Goal: Transaction & Acquisition: Purchase product/service

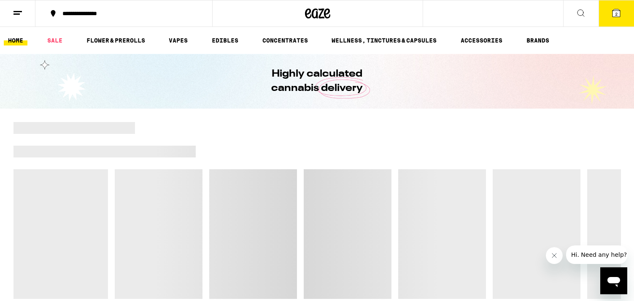
click at [618, 14] on icon at bounding box center [616, 13] width 8 height 8
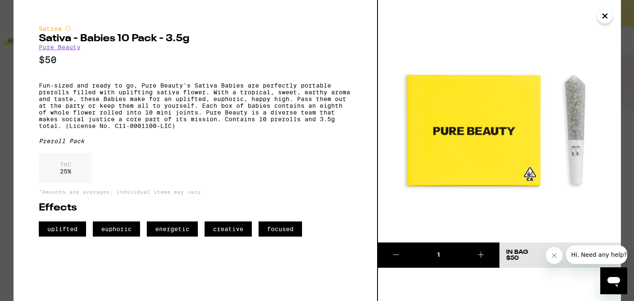
click at [606, 19] on icon "Close" at bounding box center [604, 16] width 10 height 13
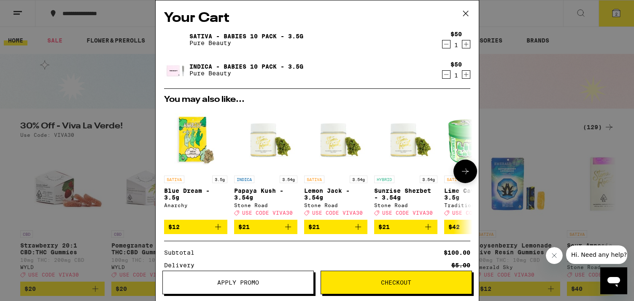
click at [330, 142] on img "Open page for Lemon Jack - 3.54g from Stone Road" at bounding box center [335, 139] width 63 height 63
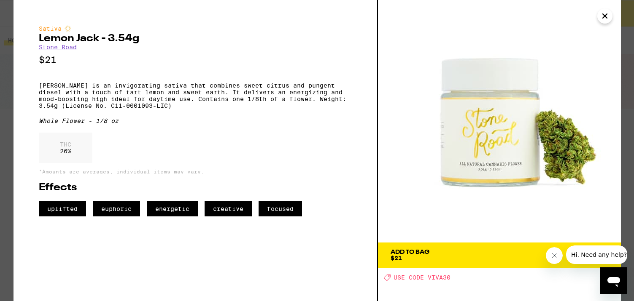
click at [607, 20] on icon "Close" at bounding box center [604, 16] width 10 height 13
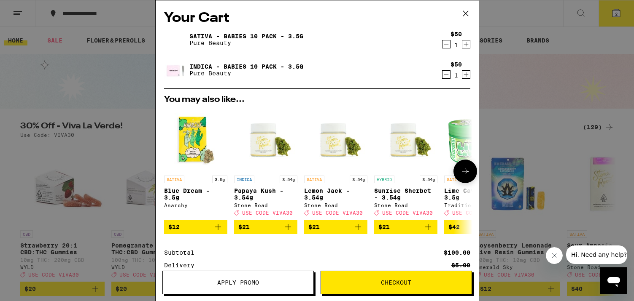
click at [196, 140] on img "Open page for Blue Dream - 3.5g from Anarchy" at bounding box center [195, 139] width 63 height 63
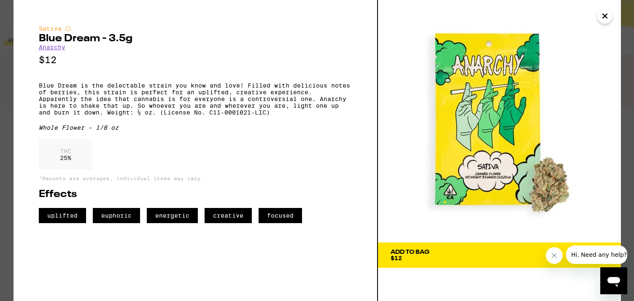
click at [443, 260] on span "Add To Bag $12" at bounding box center [499, 256] width 218 height 12
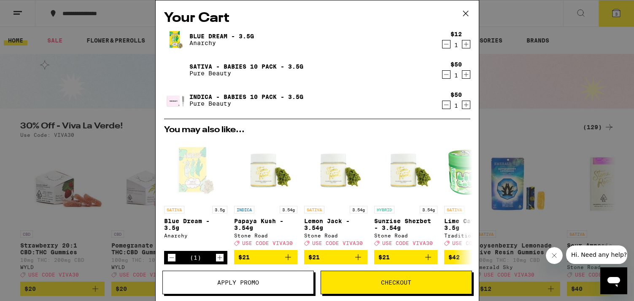
click at [201, 43] on p "Anarchy" at bounding box center [221, 43] width 64 height 7
click at [442, 76] on icon "Decrement" at bounding box center [446, 75] width 8 height 10
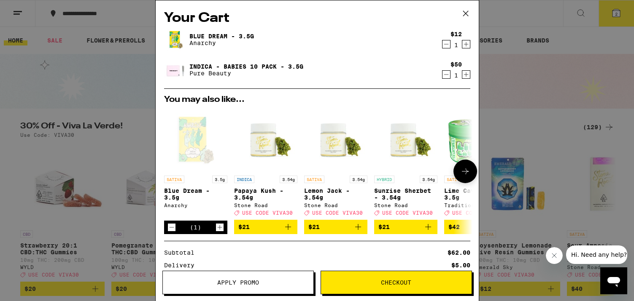
click at [462, 172] on icon at bounding box center [465, 172] width 7 height 6
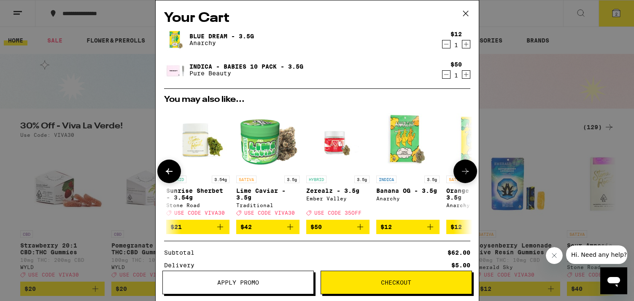
click at [462, 172] on icon at bounding box center [465, 172] width 7 height 6
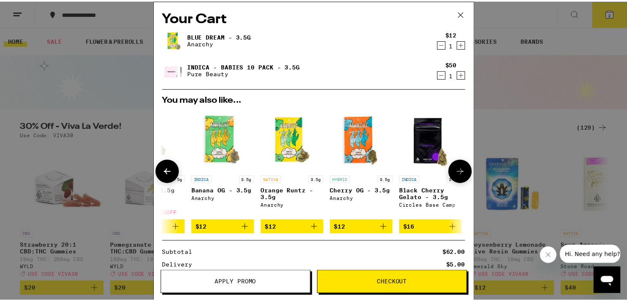
scroll to position [0, 400]
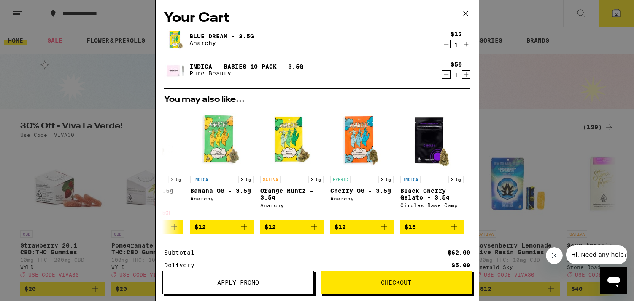
click at [495, 108] on div "Your Cart Blue Dream - 3.5g Anarchy $12 1 Indica - Babies 10 Pack - 3.5g Pure B…" at bounding box center [317, 150] width 634 height 301
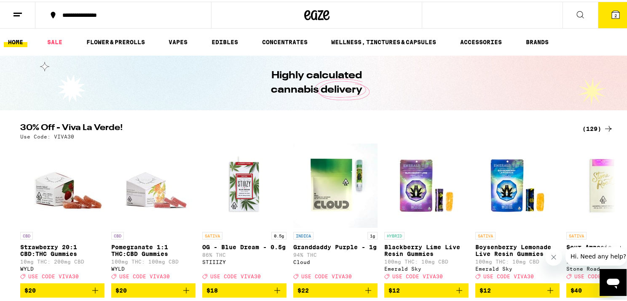
click at [617, 14] on button "2" at bounding box center [615, 13] width 35 height 26
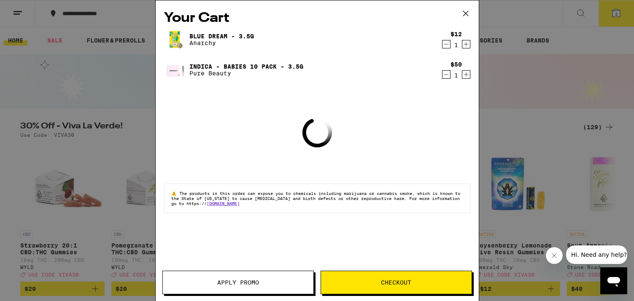
click at [390, 285] on span "Checkout" at bounding box center [396, 283] width 30 height 6
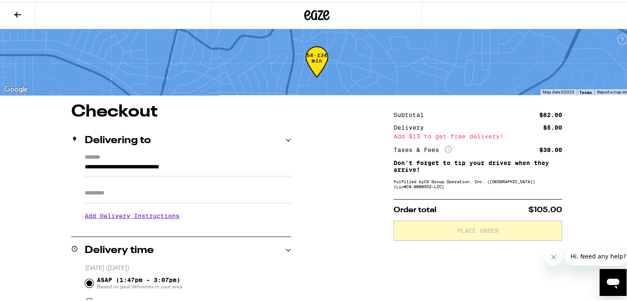
click at [16, 9] on icon at bounding box center [18, 13] width 10 height 10
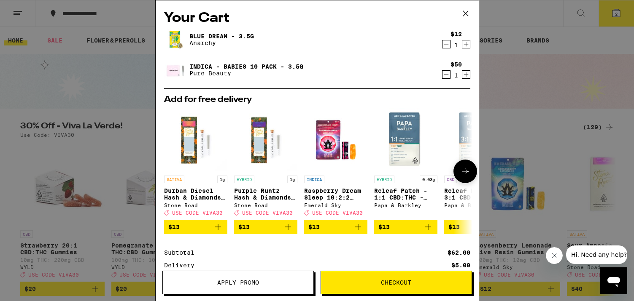
click at [460, 171] on icon at bounding box center [465, 172] width 10 height 10
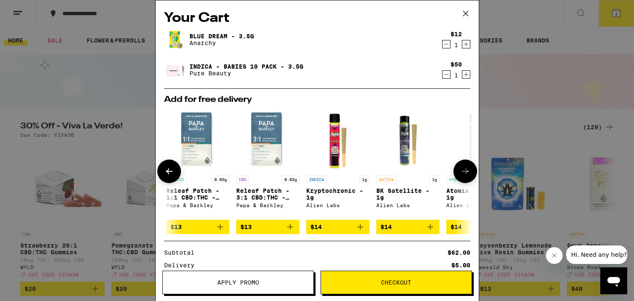
click at [462, 171] on icon at bounding box center [465, 172] width 7 height 6
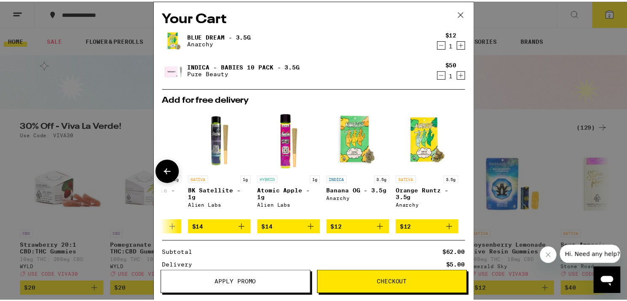
scroll to position [0, 400]
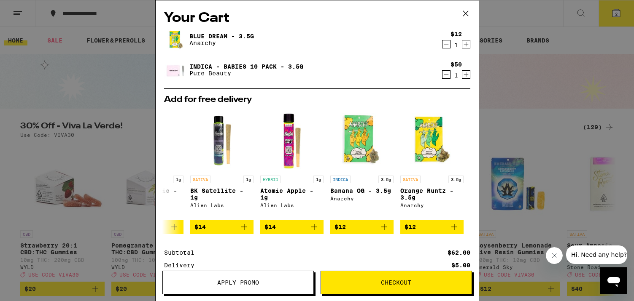
click at [465, 12] on icon at bounding box center [465, 13] width 13 height 13
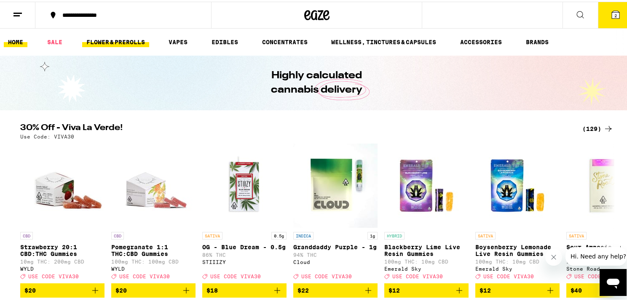
click at [108, 38] on link "FLOWER & PREROLLS" at bounding box center [115, 40] width 67 height 10
click at [112, 43] on link "FLOWER & PREROLLS" at bounding box center [115, 40] width 67 height 10
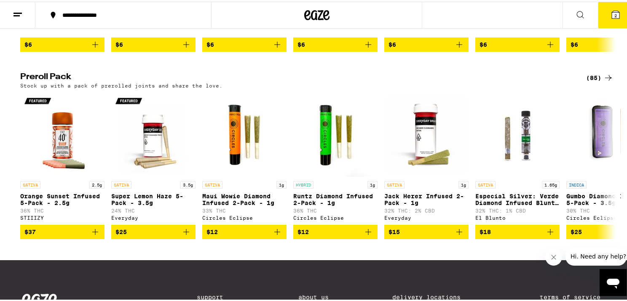
scroll to position [618, 0]
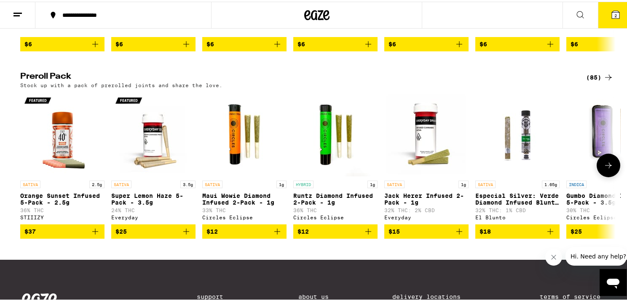
click at [423, 150] on img "Open page for Jack Herer Infused 2-Pack - 1g from Everyday" at bounding box center [426, 133] width 84 height 84
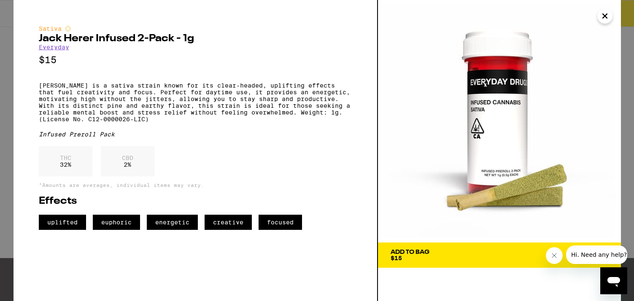
click at [605, 14] on icon "Close" at bounding box center [604, 16] width 4 height 4
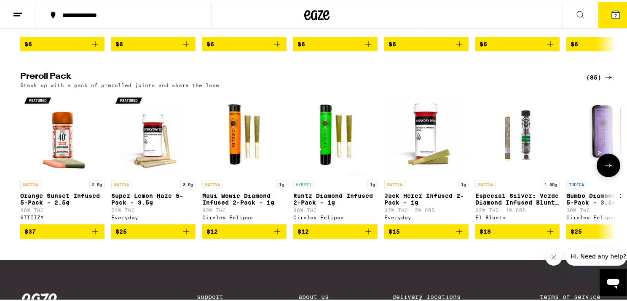
click at [608, 169] on icon at bounding box center [609, 164] width 10 height 10
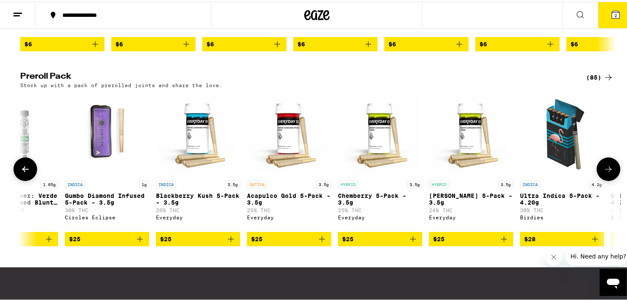
click at [608, 173] on icon at bounding box center [609, 168] width 10 height 10
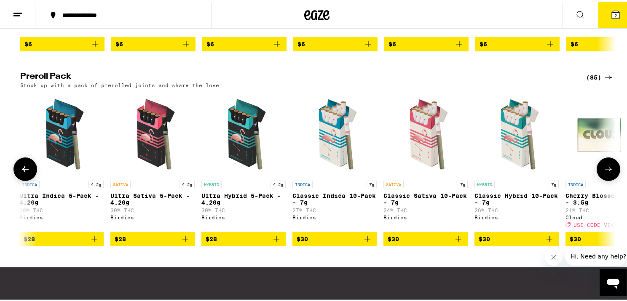
scroll to position [0, 1003]
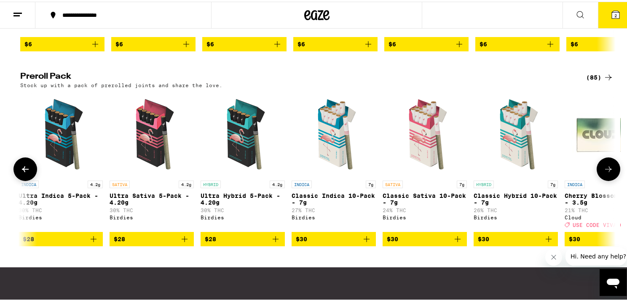
click at [608, 173] on icon at bounding box center [609, 168] width 10 height 10
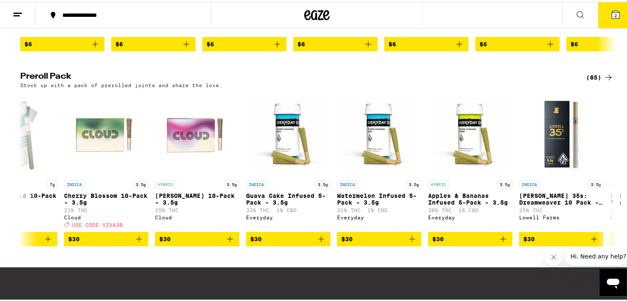
scroll to position [0, 1505]
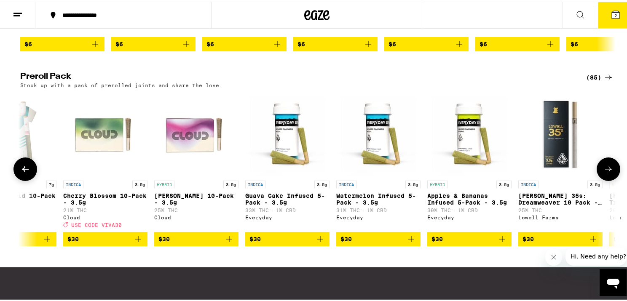
click at [610, 173] on icon at bounding box center [609, 168] width 10 height 10
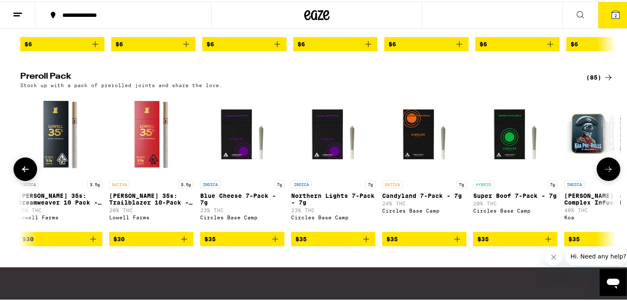
scroll to position [0, 2007]
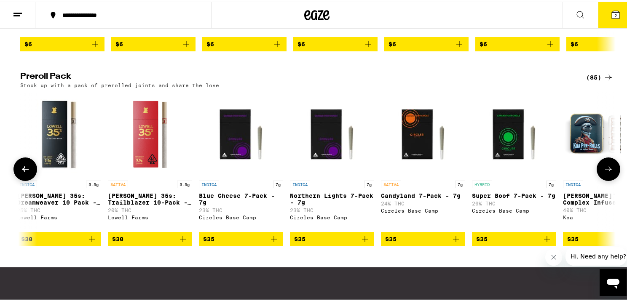
click at [610, 173] on icon at bounding box center [609, 168] width 10 height 10
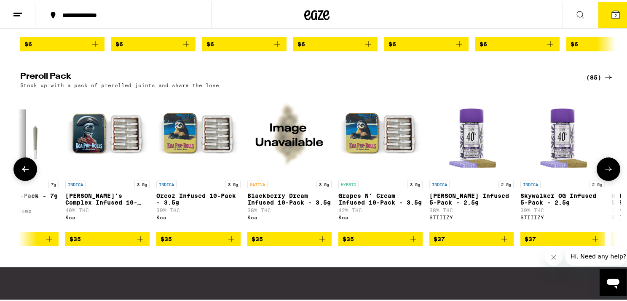
scroll to position [0, 2508]
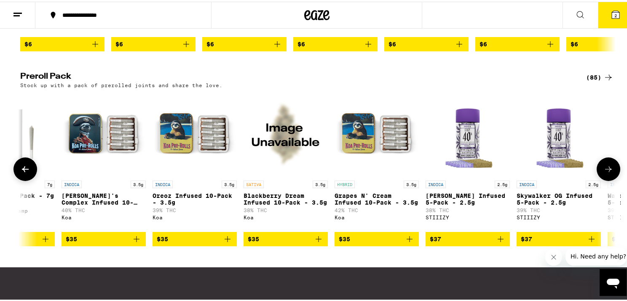
click at [610, 173] on icon at bounding box center [609, 168] width 10 height 10
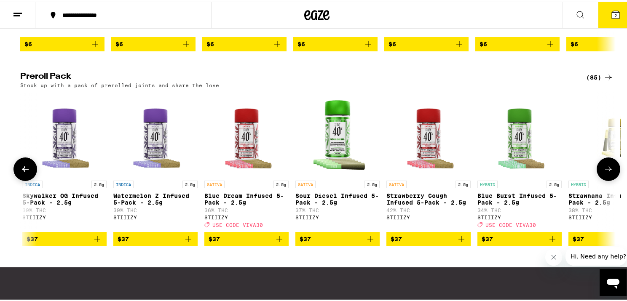
scroll to position [0, 3010]
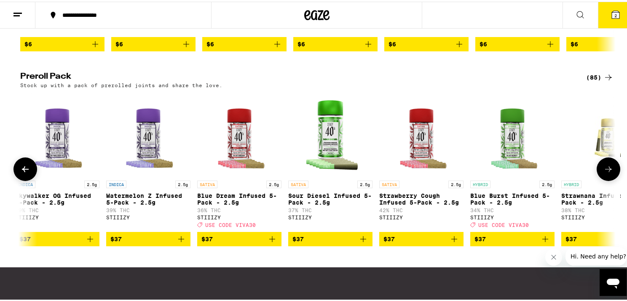
click at [22, 173] on icon at bounding box center [25, 168] width 10 height 10
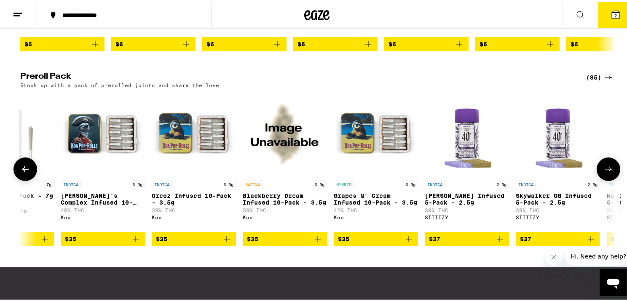
scroll to position [0, 2508]
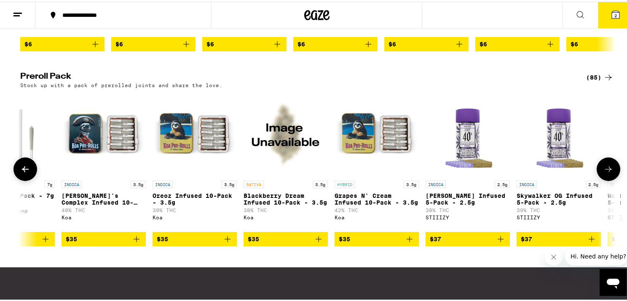
click at [406, 243] on icon "Add to bag" at bounding box center [410, 238] width 10 height 10
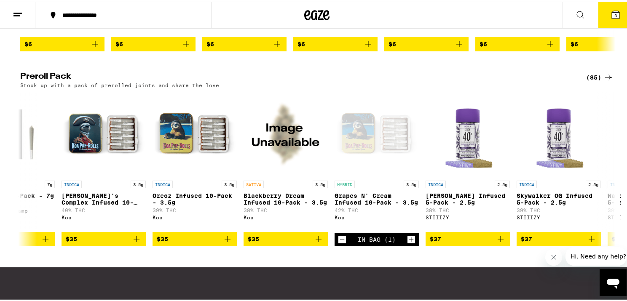
click at [617, 12] on button "3" at bounding box center [615, 13] width 35 height 26
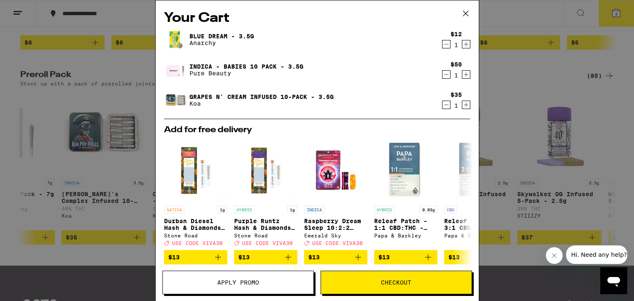
click at [111, 90] on div "Your Cart Blue Dream - 3.5g Anarchy $12 1 Indica - Babies 10 Pack - 3.5g Pure B…" at bounding box center [317, 150] width 634 height 301
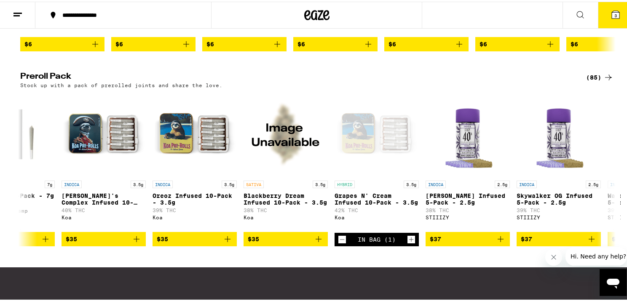
click at [575, 13] on icon at bounding box center [580, 13] width 10 height 10
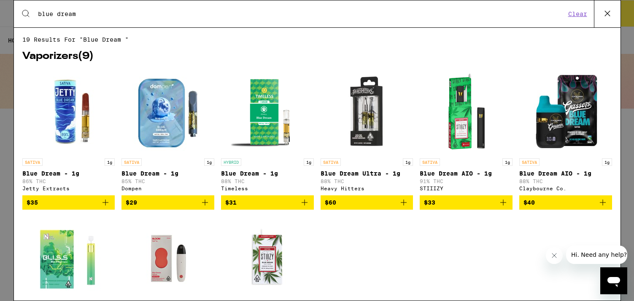
type input "blue dream"
click at [9, 116] on div "Search for Products blue dream Clear 19 results for "blue dream " Vaporizers ( …" at bounding box center [317, 150] width 634 height 301
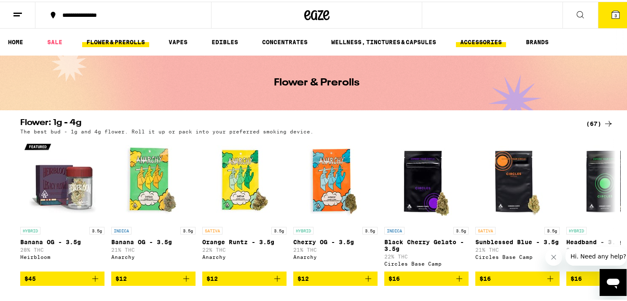
click at [492, 38] on link "ACCESSORIES" at bounding box center [481, 40] width 50 height 10
click at [479, 39] on link "ACCESSORIES" at bounding box center [481, 40] width 50 height 10
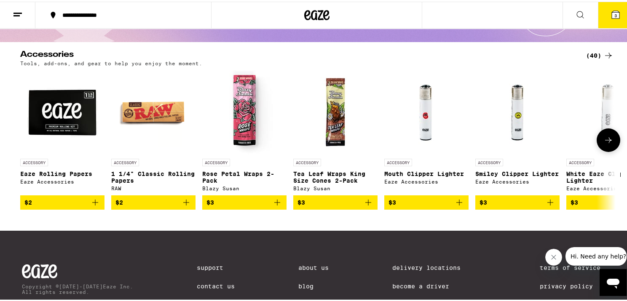
scroll to position [65, 0]
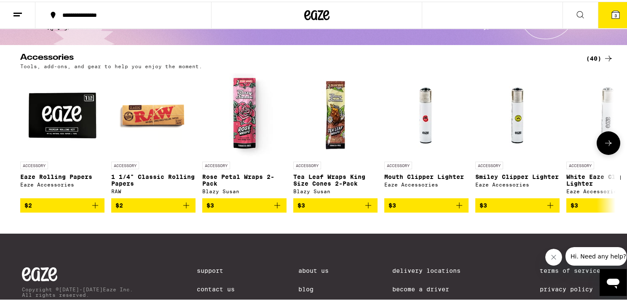
click at [608, 145] on icon at bounding box center [609, 142] width 10 height 10
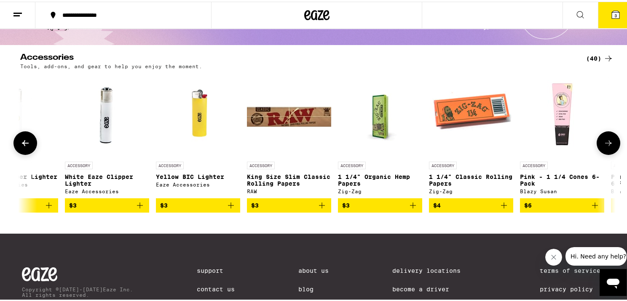
click at [609, 142] on icon at bounding box center [609, 142] width 10 height 10
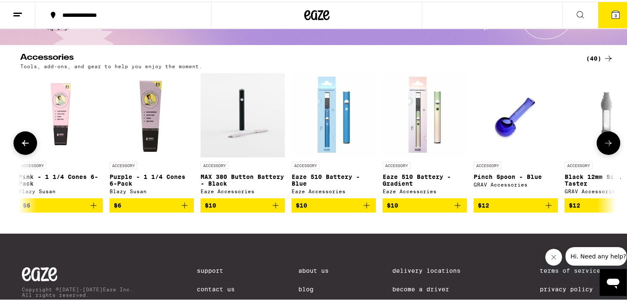
click at [609, 142] on icon at bounding box center [609, 142] width 10 height 10
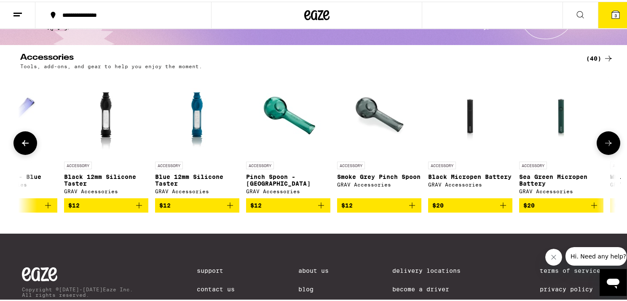
scroll to position [0, 1505]
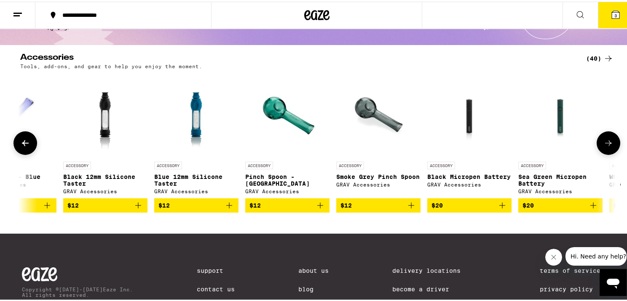
click at [317, 208] on icon "Add to bag" at bounding box center [320, 204] width 10 height 10
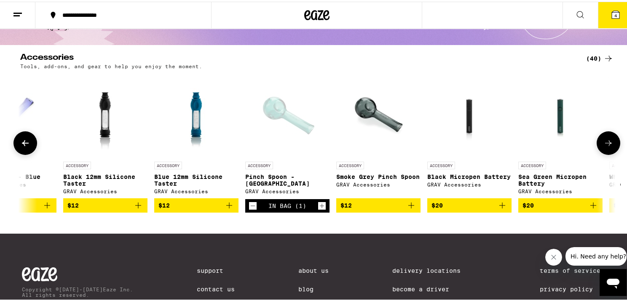
click at [610, 143] on button at bounding box center [609, 142] width 24 height 24
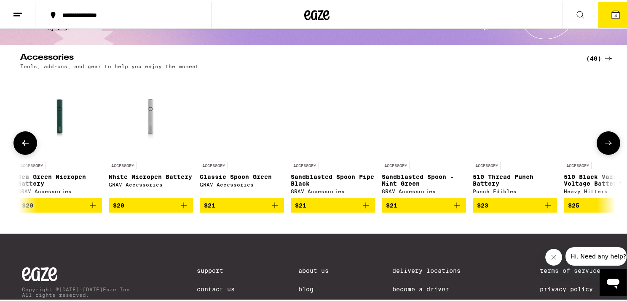
scroll to position [0, 2007]
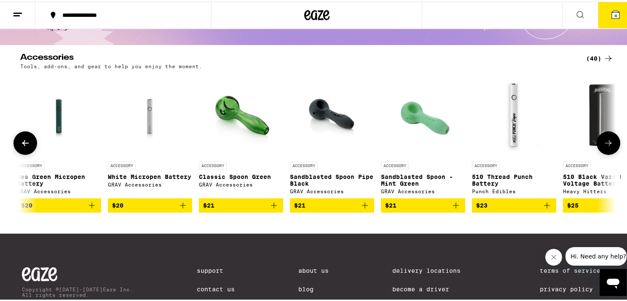
click at [610, 143] on button at bounding box center [609, 142] width 24 height 24
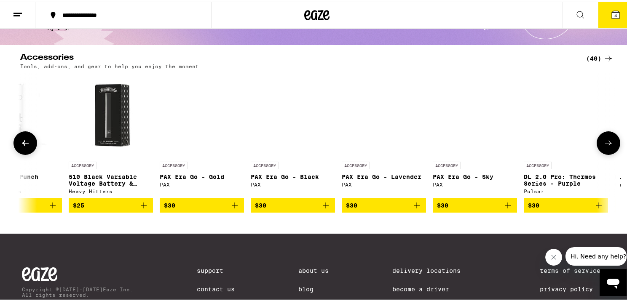
scroll to position [0, 2508]
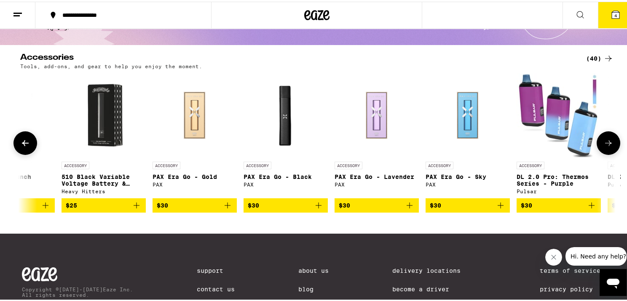
click at [610, 143] on button at bounding box center [609, 142] width 24 height 24
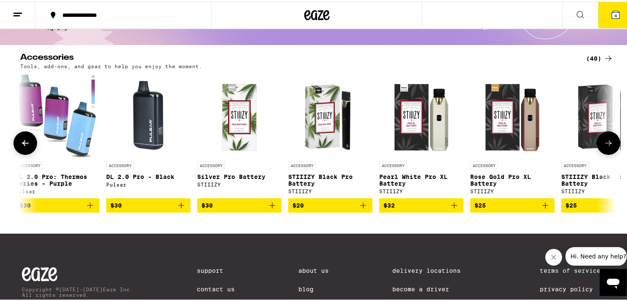
click at [610, 143] on button at bounding box center [609, 142] width 24 height 24
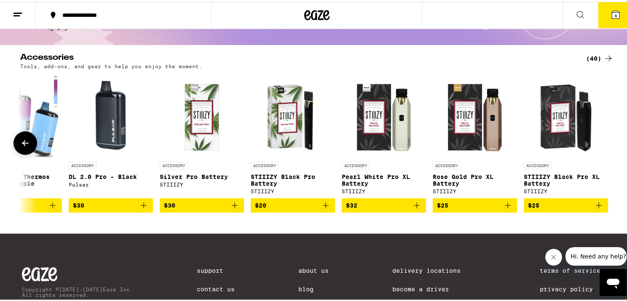
scroll to position [0, 3049]
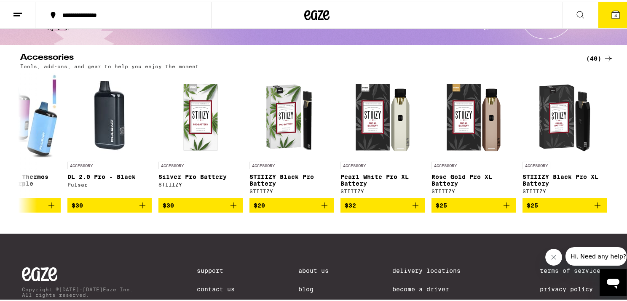
click at [575, 8] on icon at bounding box center [580, 13] width 10 height 10
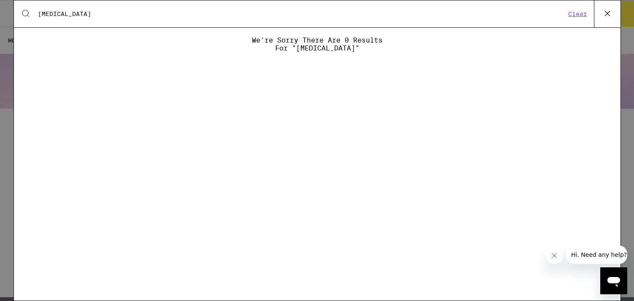
type input "[MEDICAL_DATA]"
click at [602, 13] on icon at bounding box center [607, 13] width 13 height 13
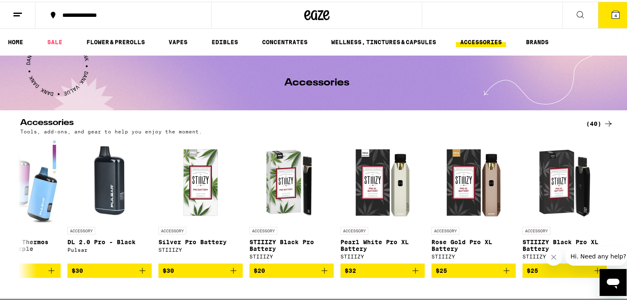
click at [608, 18] on button "4" at bounding box center [615, 13] width 35 height 26
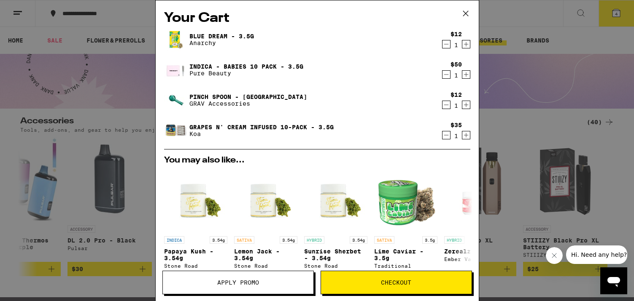
click at [405, 282] on span "Checkout" at bounding box center [396, 283] width 30 height 6
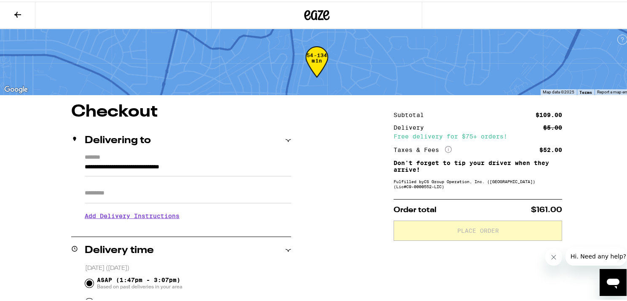
click at [14, 12] on icon at bounding box center [18, 13] width 10 height 10
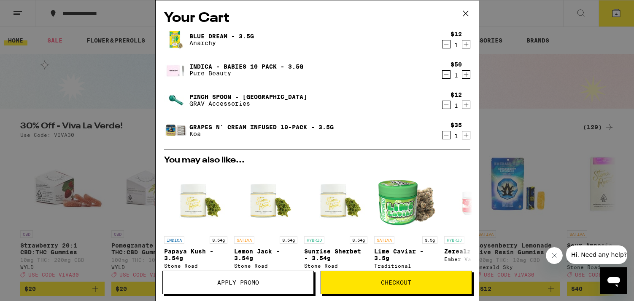
click at [443, 135] on icon "Decrement" at bounding box center [445, 135] width 5 height 0
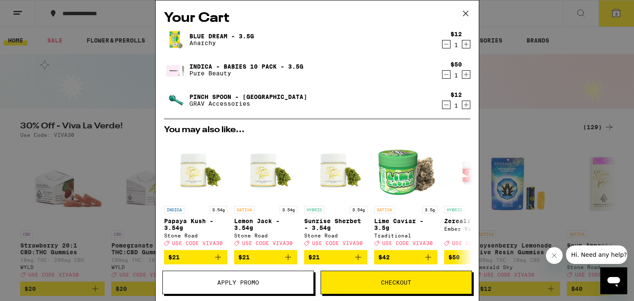
click at [442, 75] on icon "Decrement" at bounding box center [446, 75] width 8 height 10
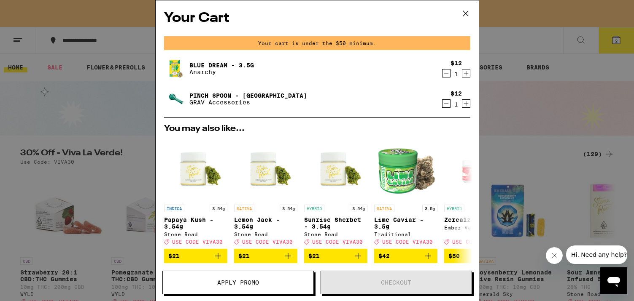
click at [521, 164] on div "Your Cart Your cart is under the $50 minimum. Blue Dream - 3.5g Anarchy $12 1 P…" at bounding box center [317, 150] width 634 height 301
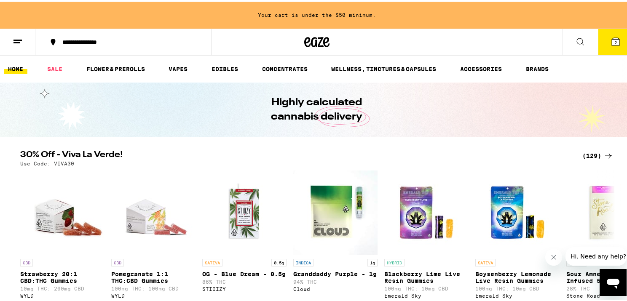
click at [575, 40] on icon at bounding box center [580, 40] width 10 height 10
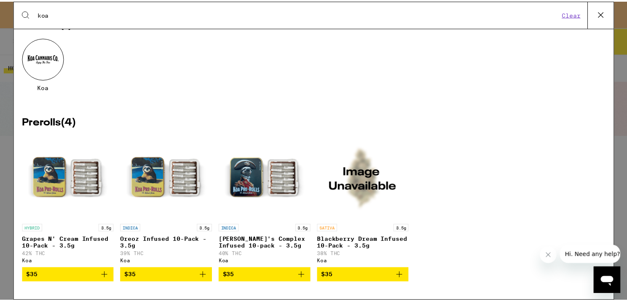
scroll to position [45, 0]
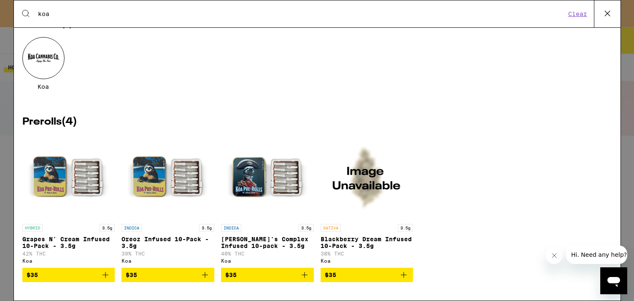
type input "koa"
click at [204, 277] on icon "Add to bag" at bounding box center [205, 275] width 10 height 10
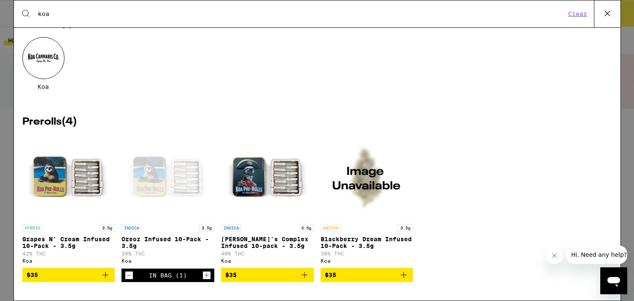
click at [606, 13] on icon at bounding box center [607, 13] width 13 height 13
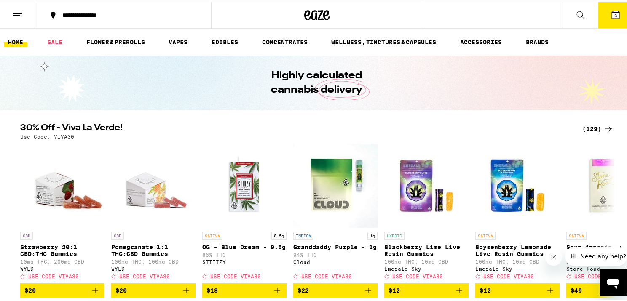
click at [612, 9] on icon at bounding box center [616, 13] width 8 height 8
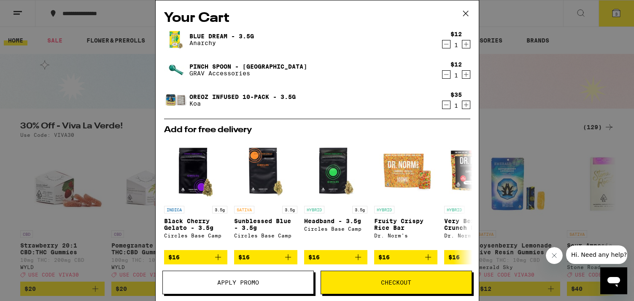
click at [196, 34] on link "Blue Dream - 3.5g" at bounding box center [221, 36] width 64 height 7
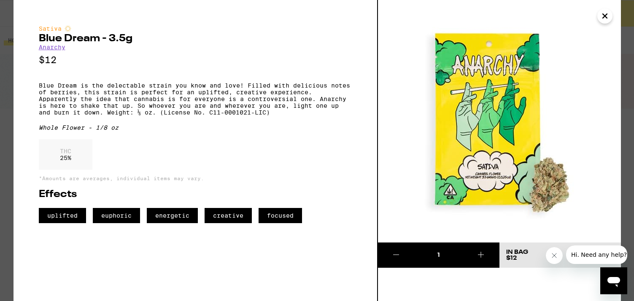
click at [604, 16] on icon "Close" at bounding box center [604, 16] width 4 height 4
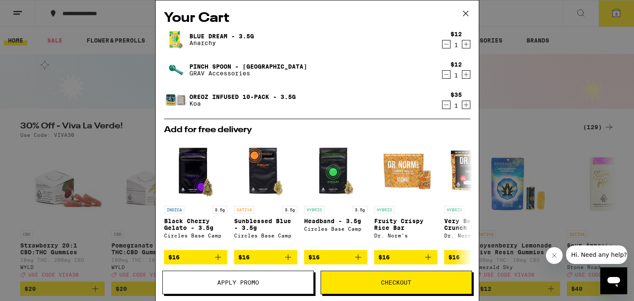
click at [169, 96] on img at bounding box center [176, 101] width 24 height 24
click at [207, 96] on link "Oreoz Infused 10-Pack - 3.5g" at bounding box center [242, 97] width 106 height 7
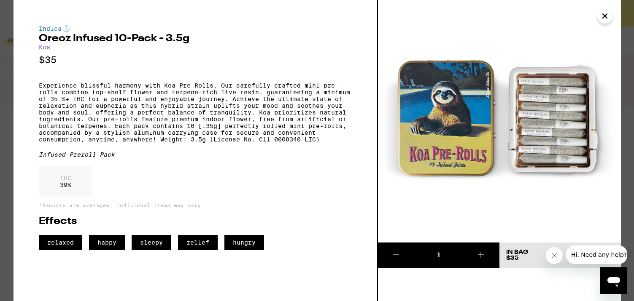
click at [604, 18] on icon "Close" at bounding box center [604, 16] width 10 height 13
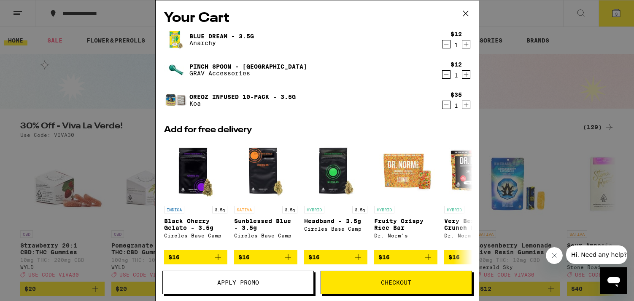
click at [442, 106] on icon "Decrement" at bounding box center [446, 105] width 8 height 10
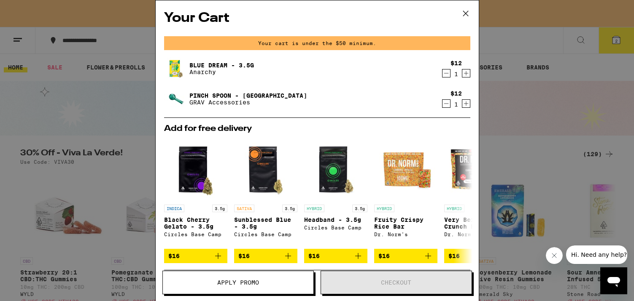
click at [123, 144] on div "Your Cart Your cart is under the $50 minimum. Blue Dream - 3.5g Anarchy $12 1 P…" at bounding box center [317, 150] width 634 height 301
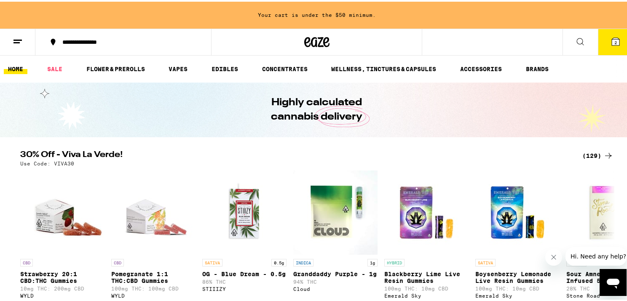
click at [576, 43] on icon at bounding box center [580, 40] width 10 height 10
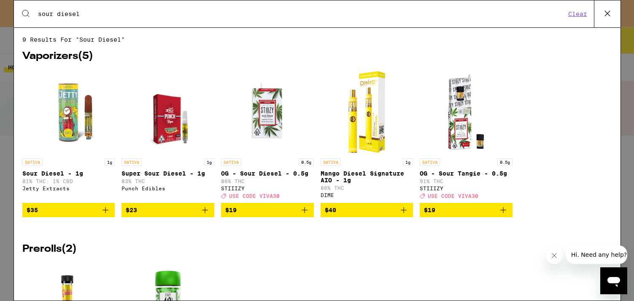
click at [190, 13] on input "sour diesel" at bounding box center [302, 14] width 528 height 8
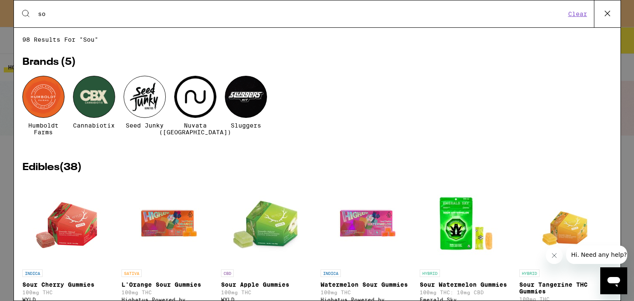
type input "s"
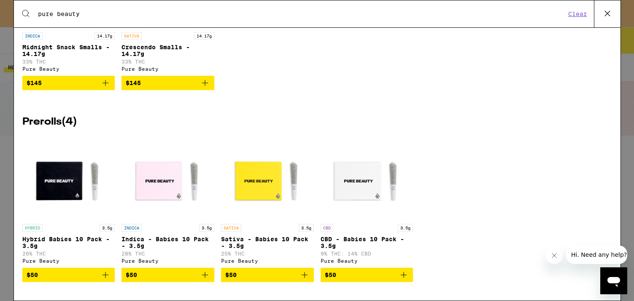
scroll to position [392, 0]
click at [105, 274] on icon "Add to bag" at bounding box center [105, 275] width 10 height 10
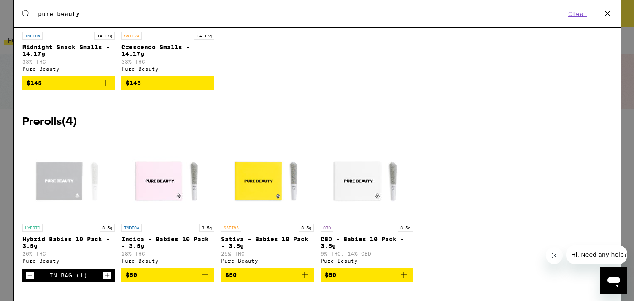
drag, startPoint x: 97, startPoint y: 15, endPoint x: 36, endPoint y: 11, distance: 61.2
click at [36, 11] on div "Search for Products pure beauty" at bounding box center [298, 14] width 535 height 8
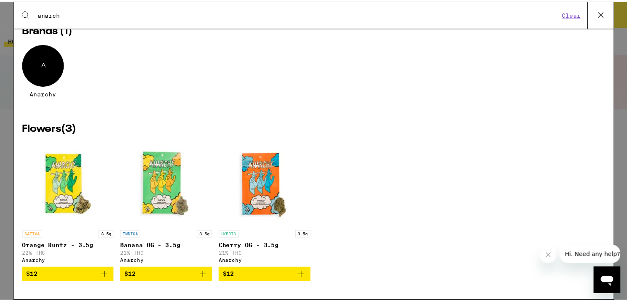
scroll to position [38, 0]
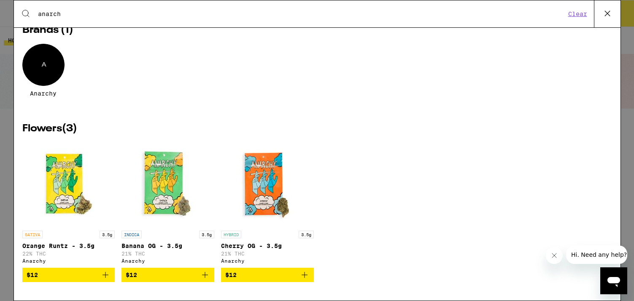
type input "anarch"
click at [569, 11] on button "Clear" at bounding box center [577, 14] width 24 height 8
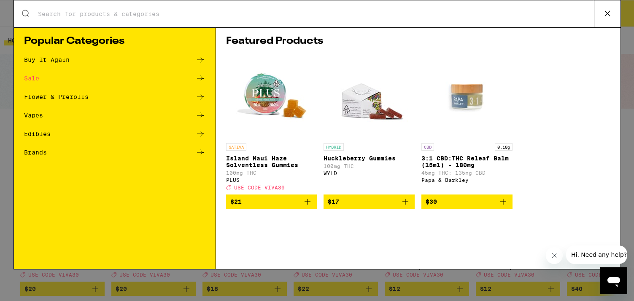
click at [4, 201] on div "Search for Products Popular Categories Buy It Again Sale Flower & Prerolls Vape…" at bounding box center [317, 150] width 634 height 301
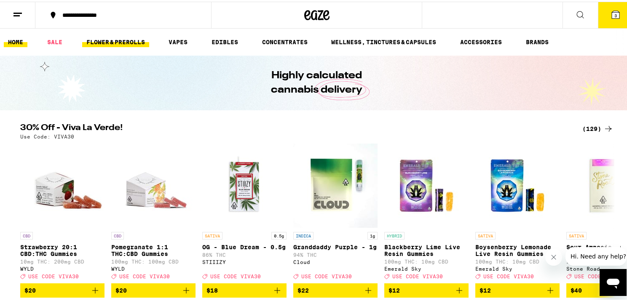
click at [138, 41] on link "FLOWER & PREROLLS" at bounding box center [115, 40] width 67 height 10
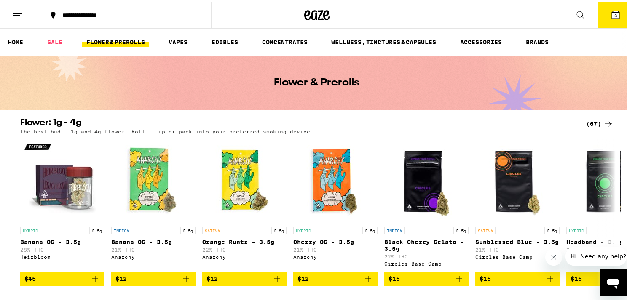
click at [604, 11] on button "3" at bounding box center [615, 13] width 35 height 26
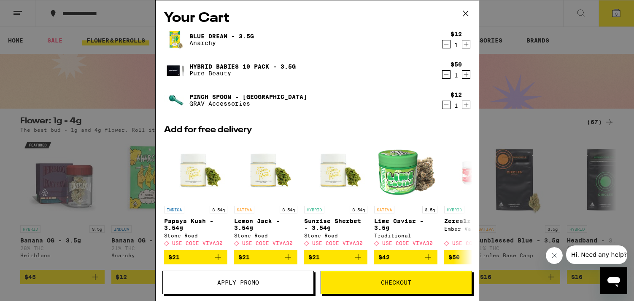
click at [366, 285] on span "Checkout" at bounding box center [396, 283] width 150 height 6
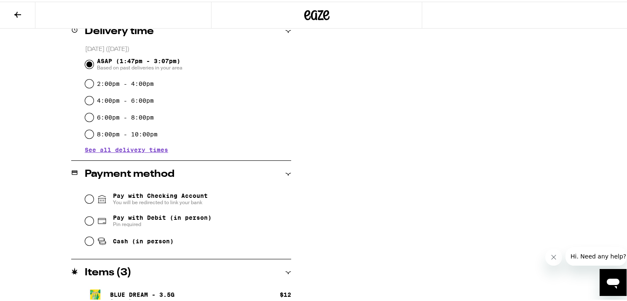
scroll to position [220, 0]
click at [89, 196] on input "Pay with Checking Account You will be redirected to link your bank" at bounding box center [89, 197] width 8 height 8
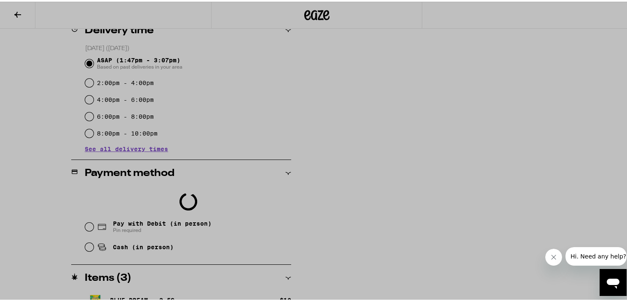
click at [489, 188] on div at bounding box center [317, 150] width 634 height 301
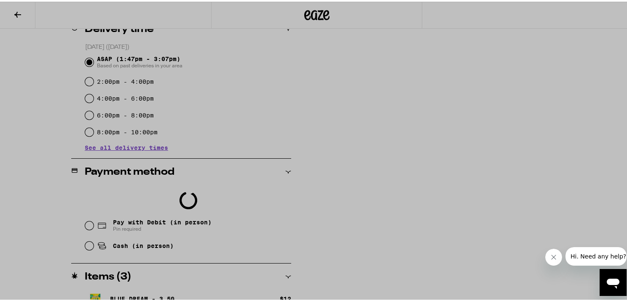
scroll to position [301, 0]
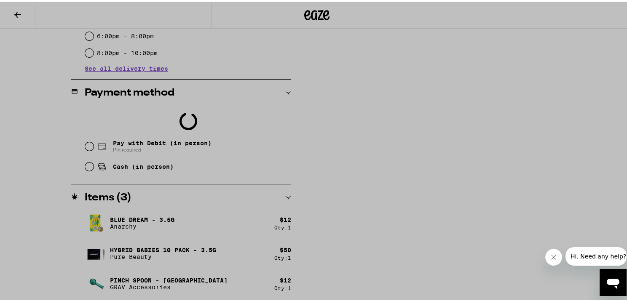
click at [392, 20] on div at bounding box center [317, 150] width 634 height 301
click at [482, 119] on div at bounding box center [317, 150] width 634 height 301
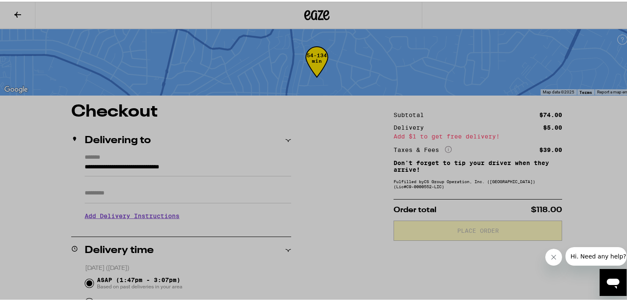
click at [178, 128] on div at bounding box center [317, 150] width 634 height 301
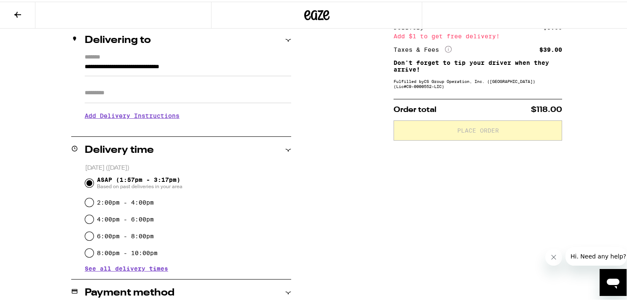
scroll to position [134, 0]
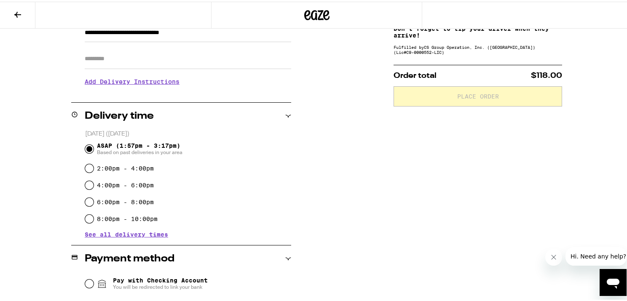
click at [120, 232] on span "See all delivery times" at bounding box center [126, 233] width 83 height 6
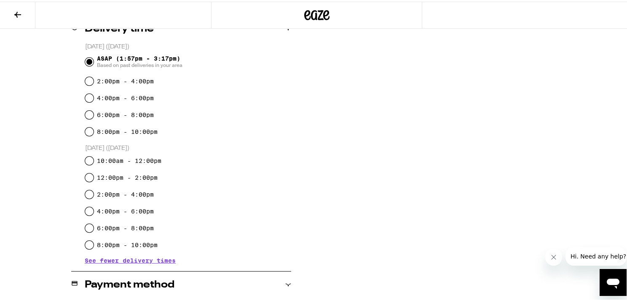
scroll to position [0, 0]
click at [87, 129] on input "8:00pm - 10:00pm" at bounding box center [89, 130] width 8 height 8
radio input "true"
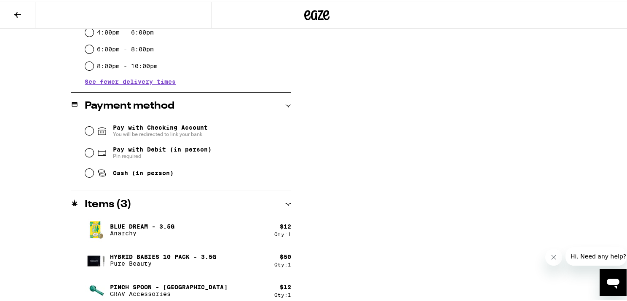
scroll to position [408, 0]
